Goal: Obtain resource: Download file/media

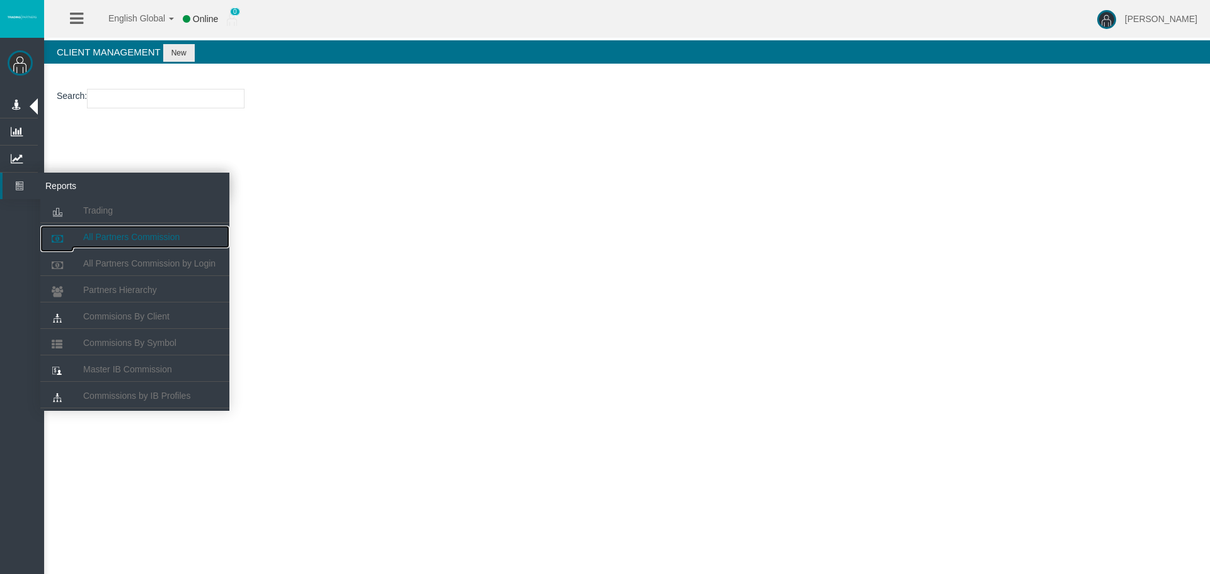
click at [151, 239] on span "All Partners Commission" at bounding box center [131, 237] width 96 height 10
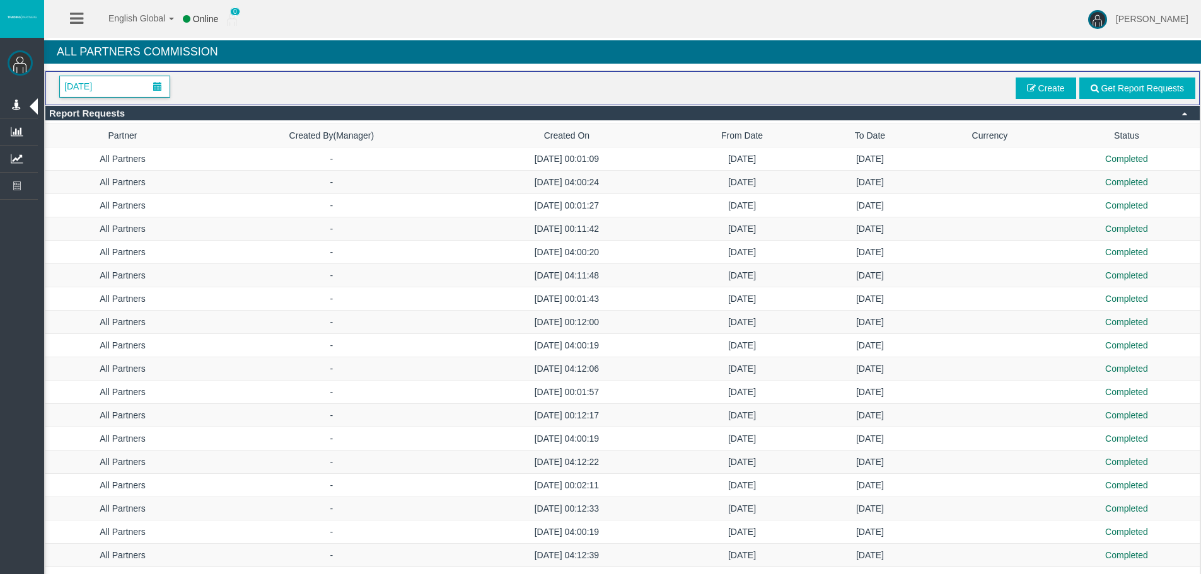
click at [139, 92] on span "[DATE]" at bounding box center [115, 86] width 110 height 21
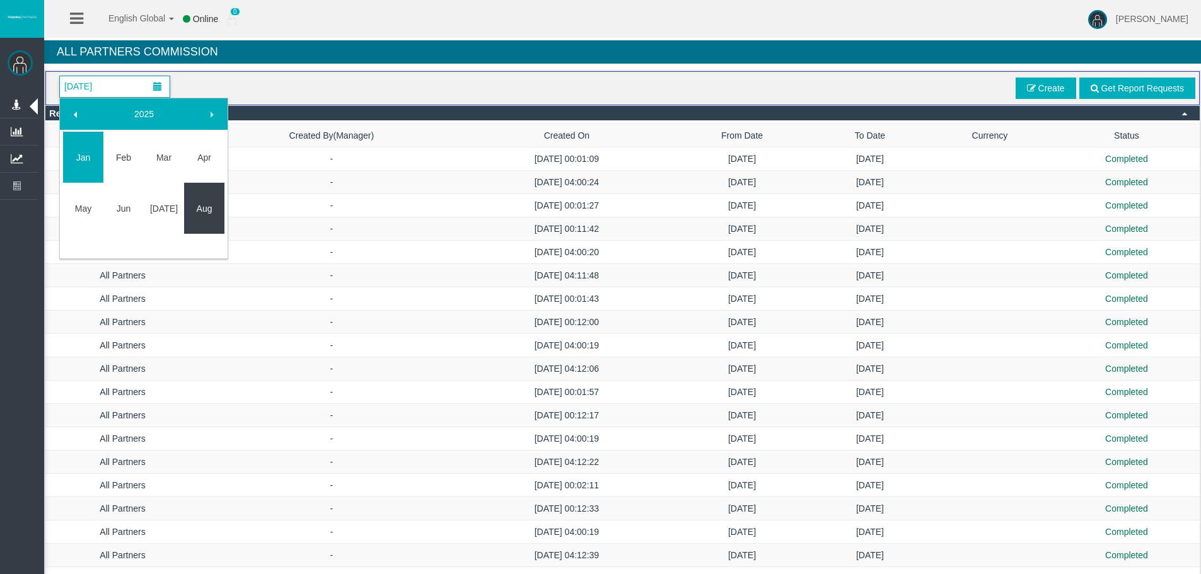
click at [212, 201] on link "Aug" at bounding box center [204, 208] width 40 height 23
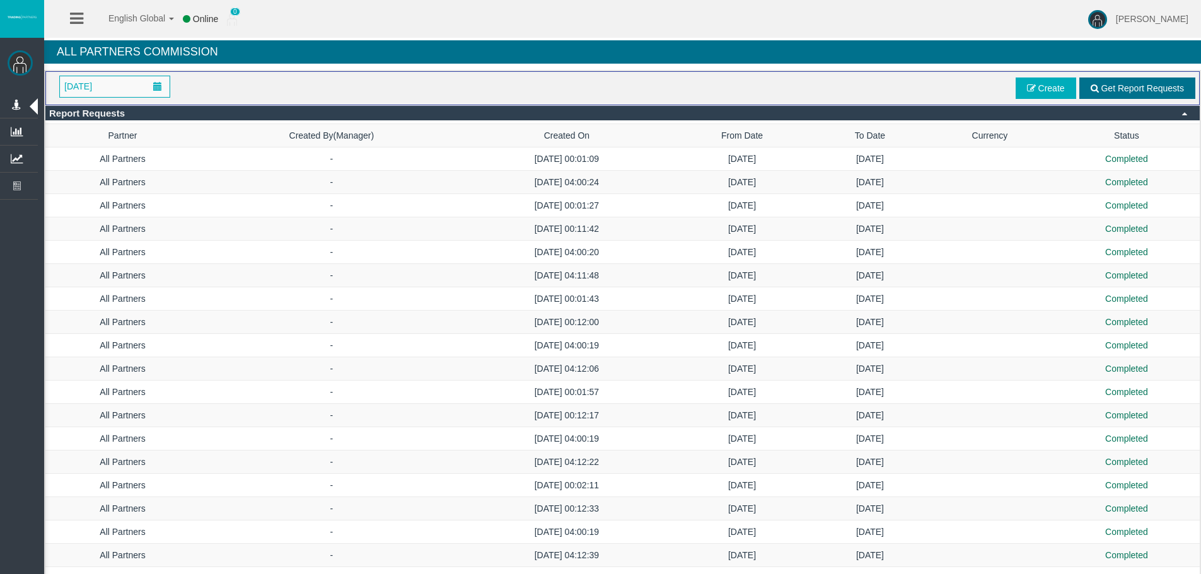
click at [1128, 90] on span "Get Report Requests" at bounding box center [1141, 88] width 83 height 10
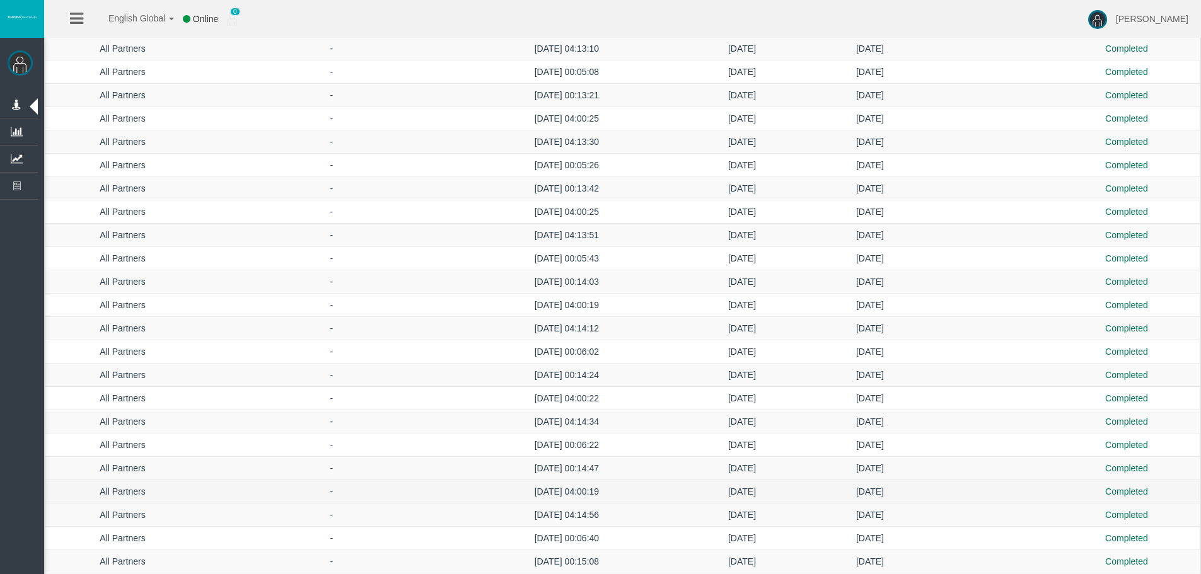
scroll to position [476, 0]
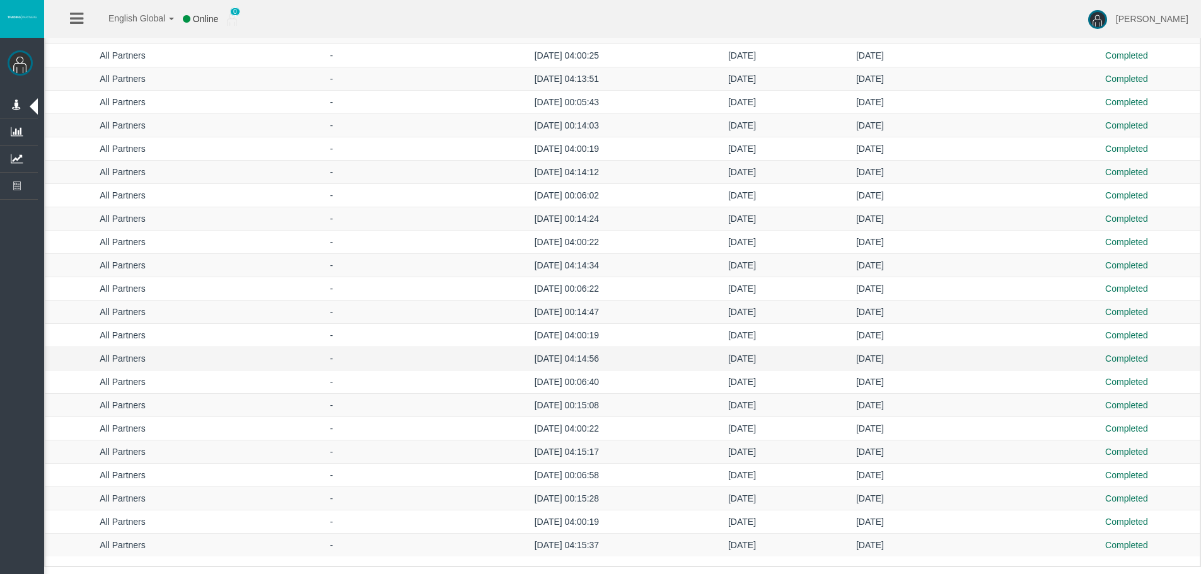
click at [893, 359] on td "[DATE]" at bounding box center [870, 358] width 112 height 23
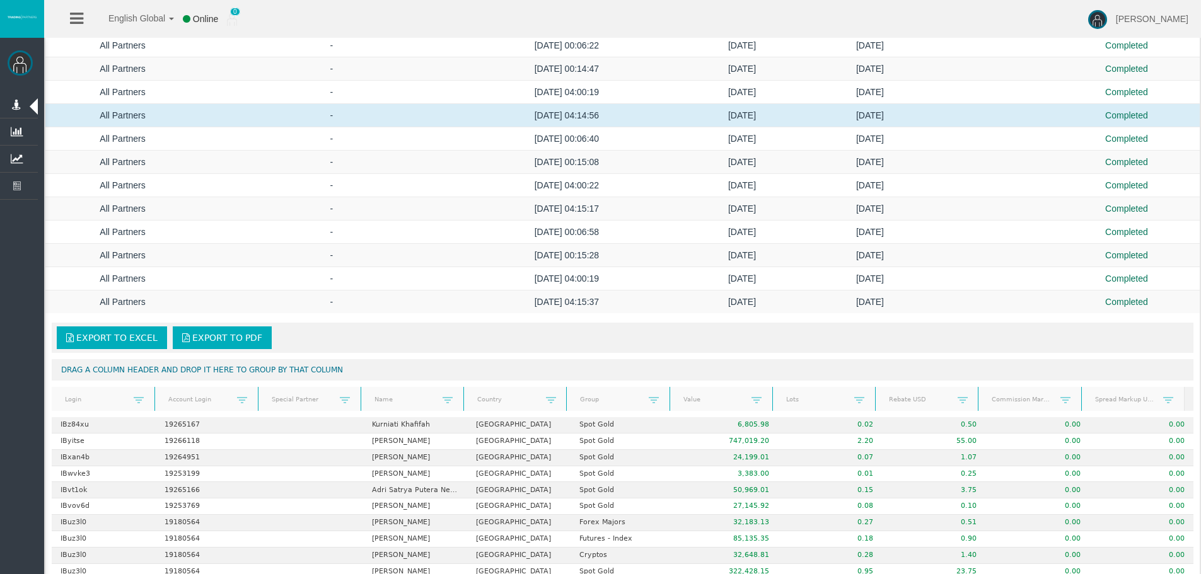
scroll to position [918, 0]
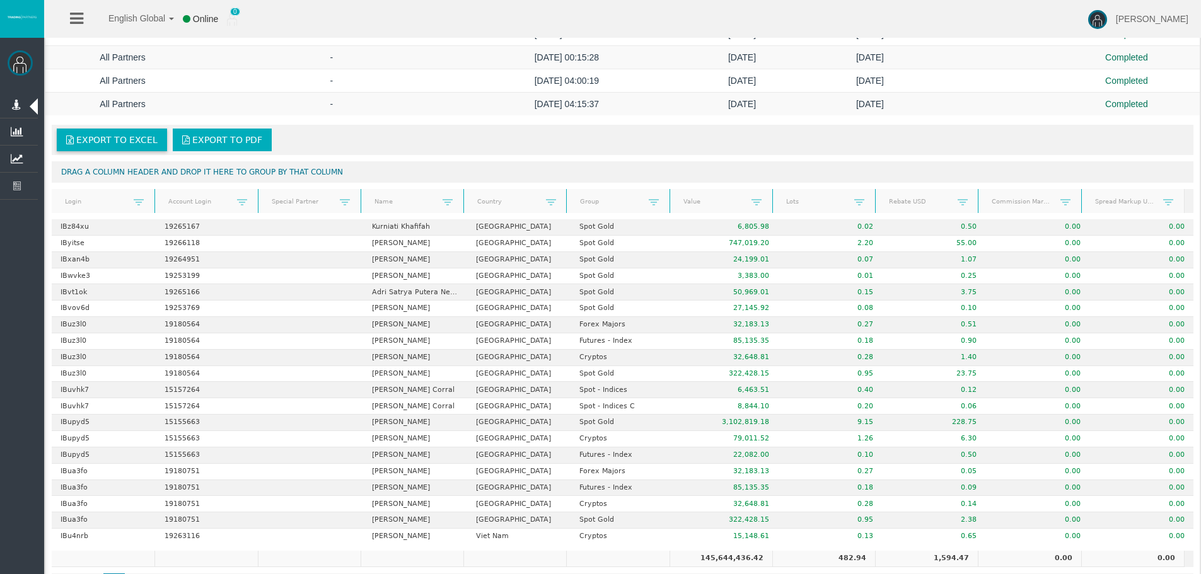
click at [115, 131] on link "Export to Excel" at bounding box center [112, 140] width 110 height 23
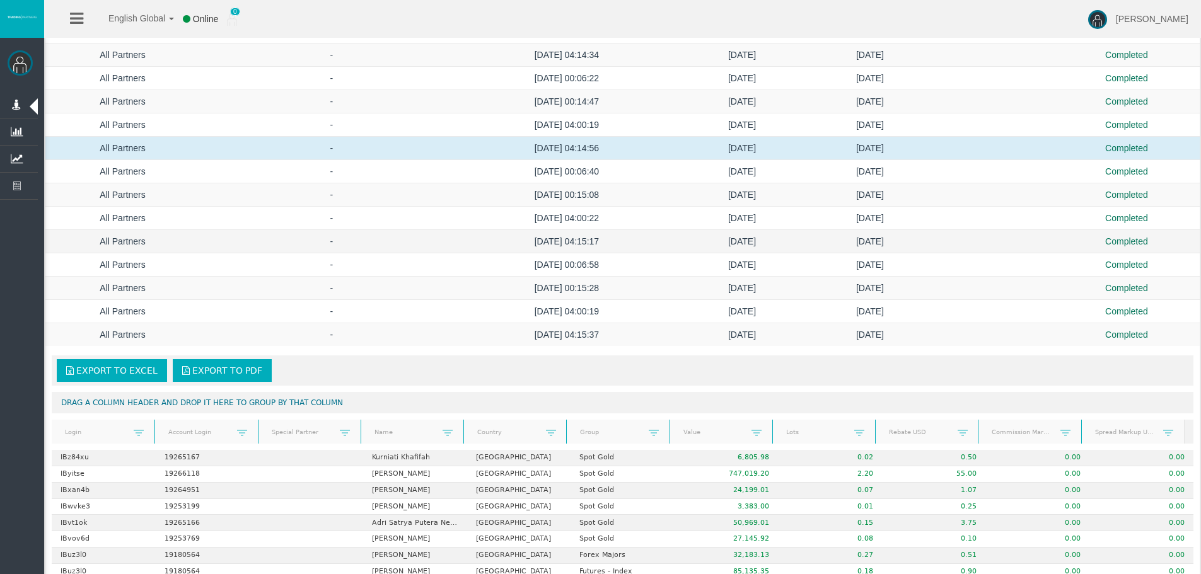
scroll to position [602, 0]
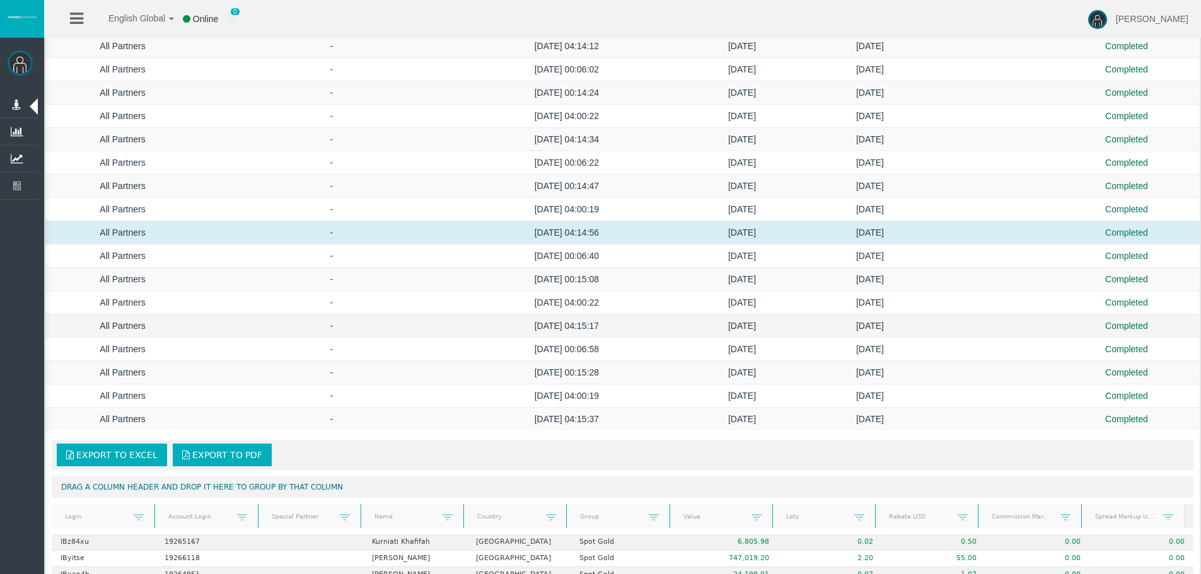
click at [895, 325] on td "[DATE]" at bounding box center [870, 325] width 112 height 23
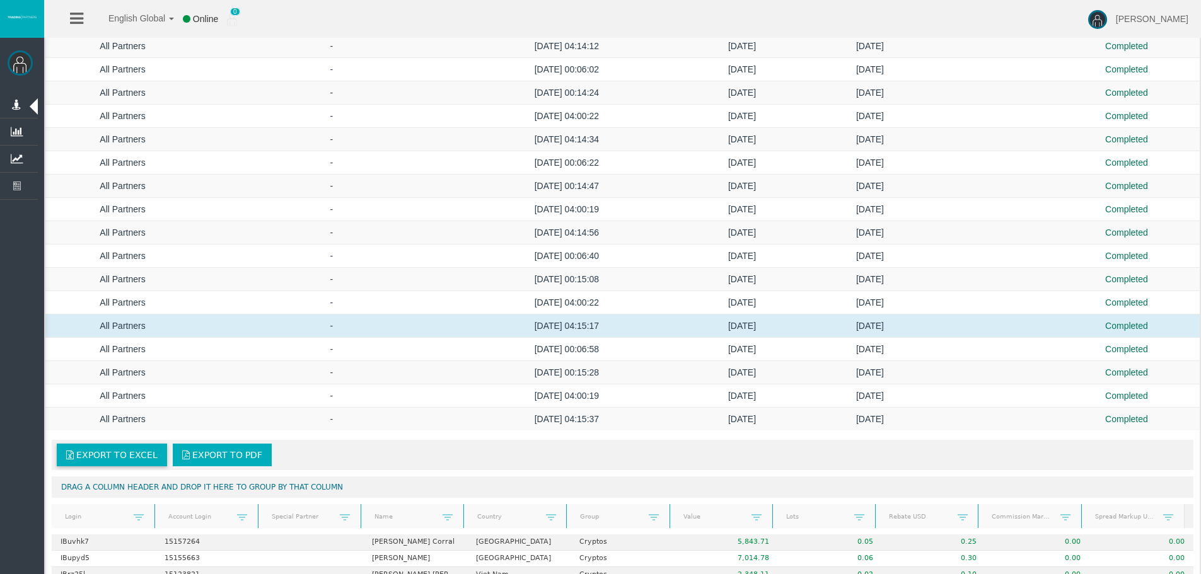
click at [108, 456] on span "Export to Excel" at bounding box center [116, 455] width 81 height 10
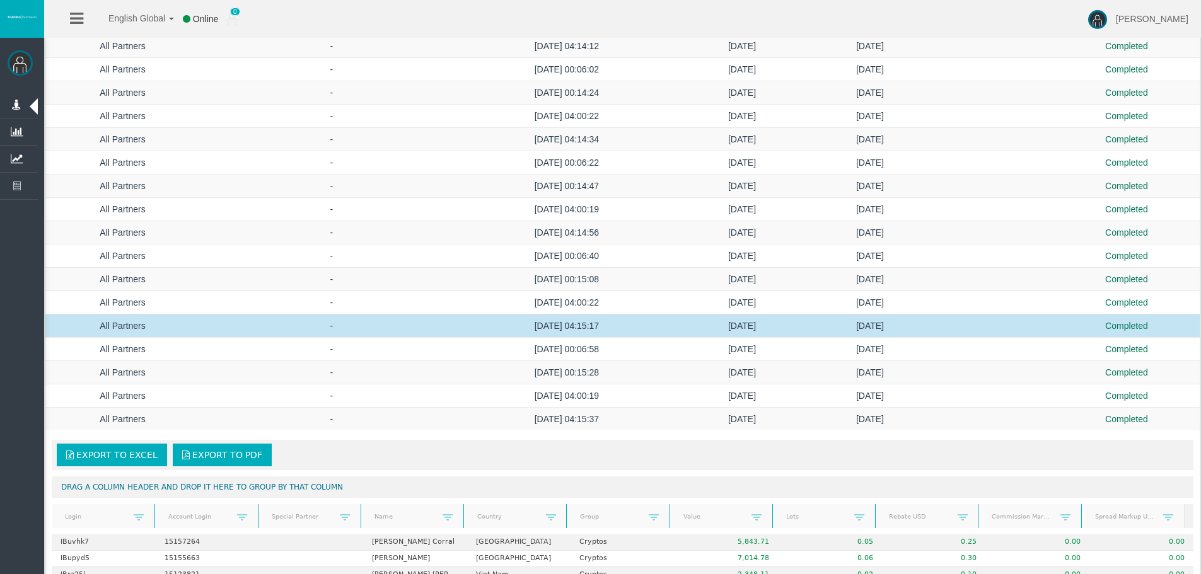
click at [998, 321] on td at bounding box center [989, 325] width 127 height 23
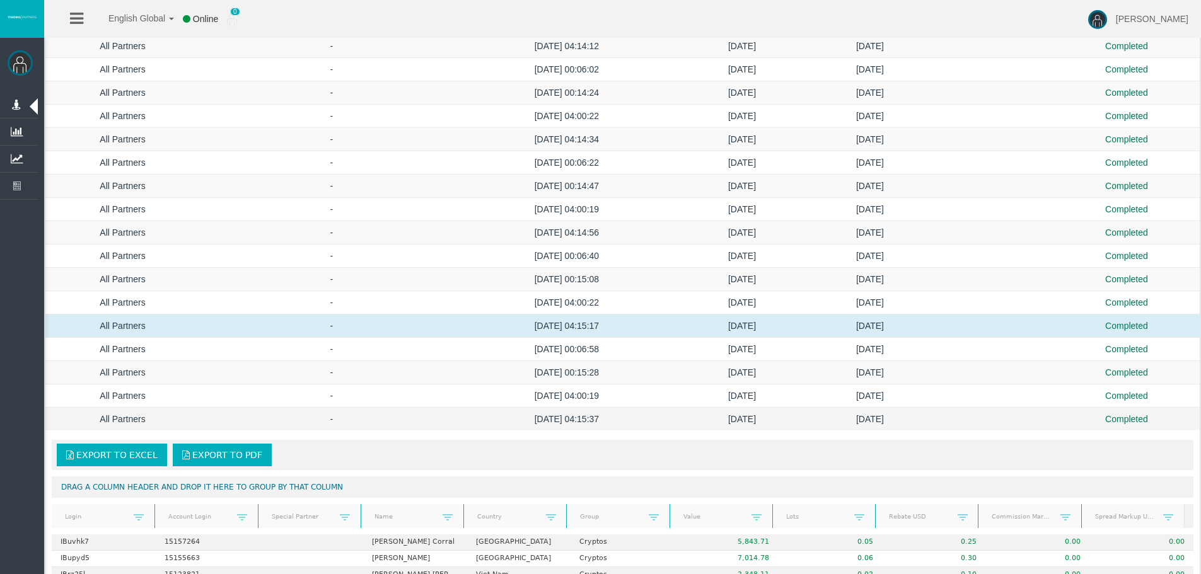
click at [859, 417] on td "[DATE]" at bounding box center [870, 419] width 112 height 23
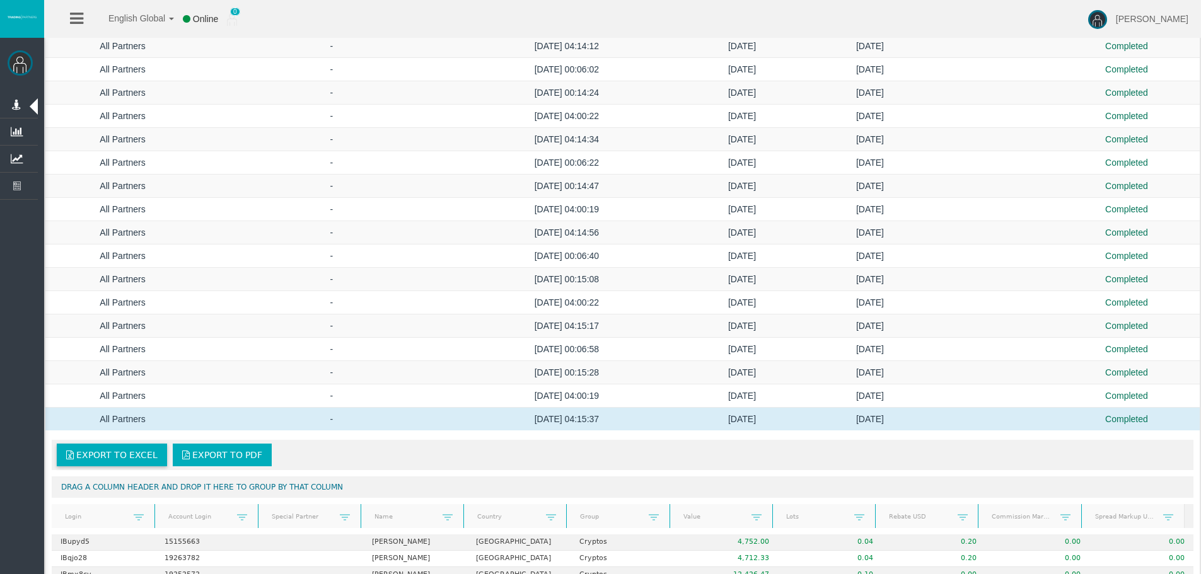
click at [139, 455] on span "Export to Excel" at bounding box center [116, 455] width 81 height 10
